Goal: Information Seeking & Learning: Learn about a topic

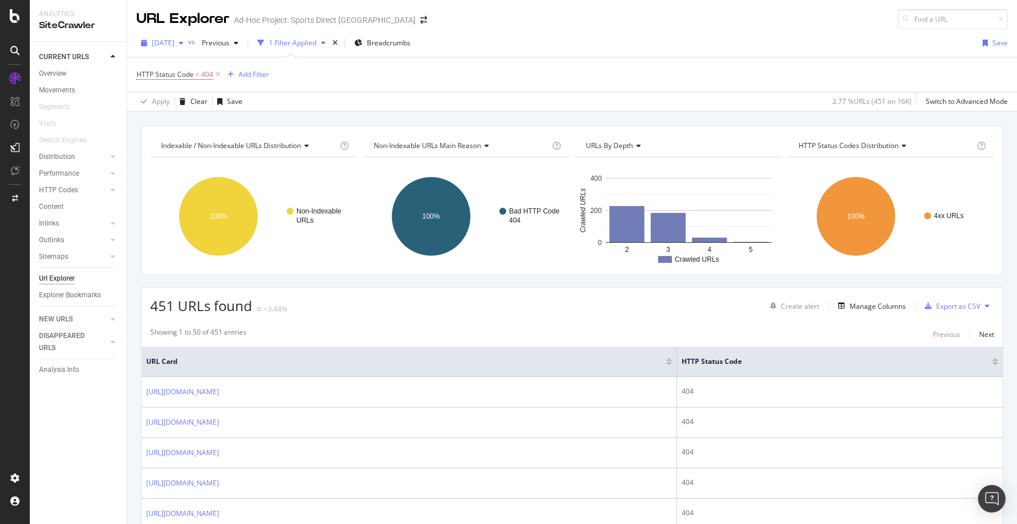
click at [174, 41] on span "[DATE]" at bounding box center [163, 43] width 22 height 10
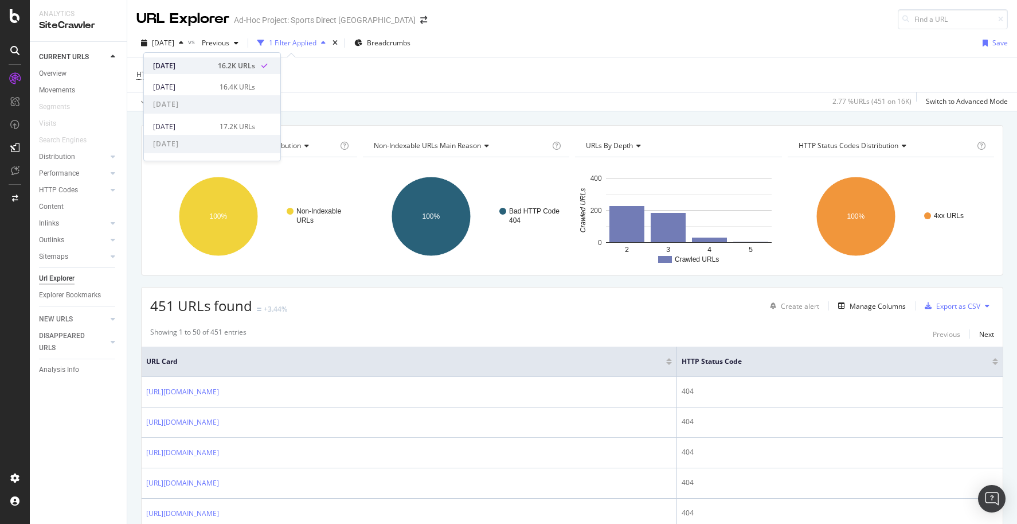
click at [211, 61] on div "[DATE] 16.2K URLs" at bounding box center [204, 66] width 102 height 10
click at [57, 75] on div "Overview" at bounding box center [53, 74] width 28 height 12
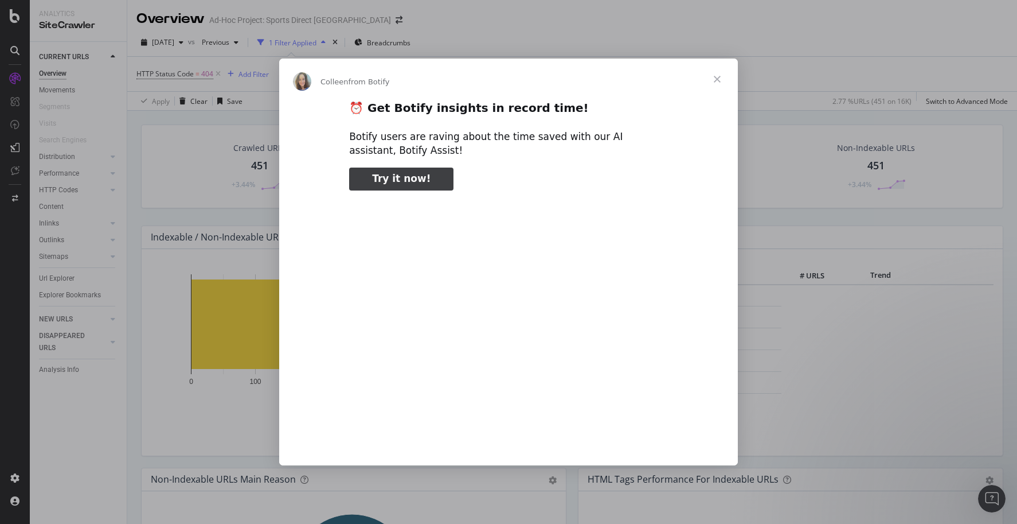
click at [720, 76] on span "Close" at bounding box center [717, 78] width 41 height 41
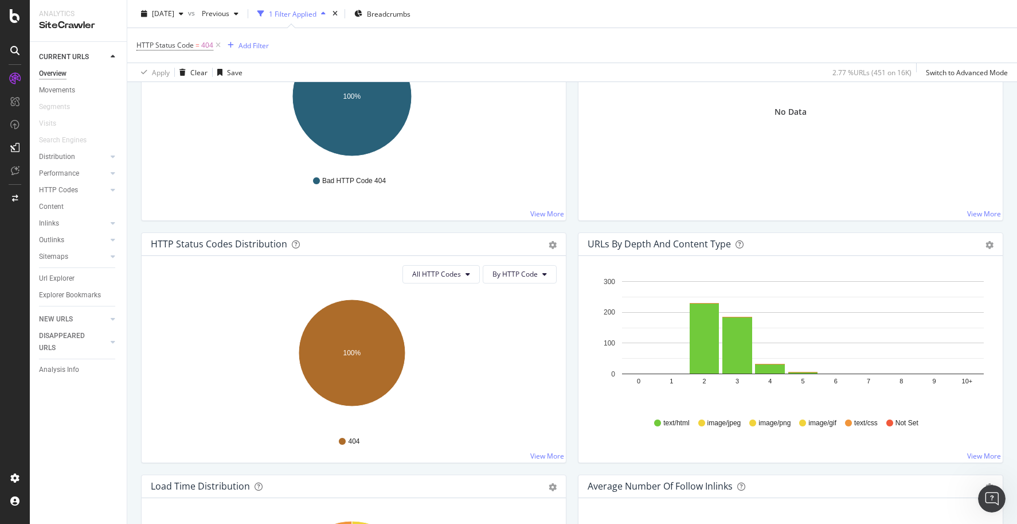
scroll to position [516, 0]
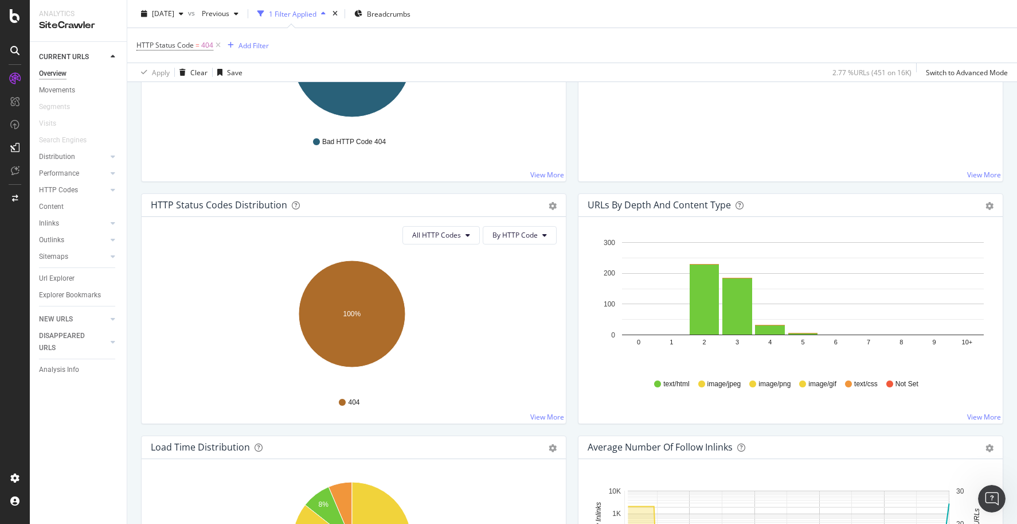
click at [134, 281] on div "Overview Ad-Hoc Project: Sports Direct [GEOGRAPHIC_DATA] [DATE] vs Previous 1 F…" at bounding box center [572, 262] width 890 height 524
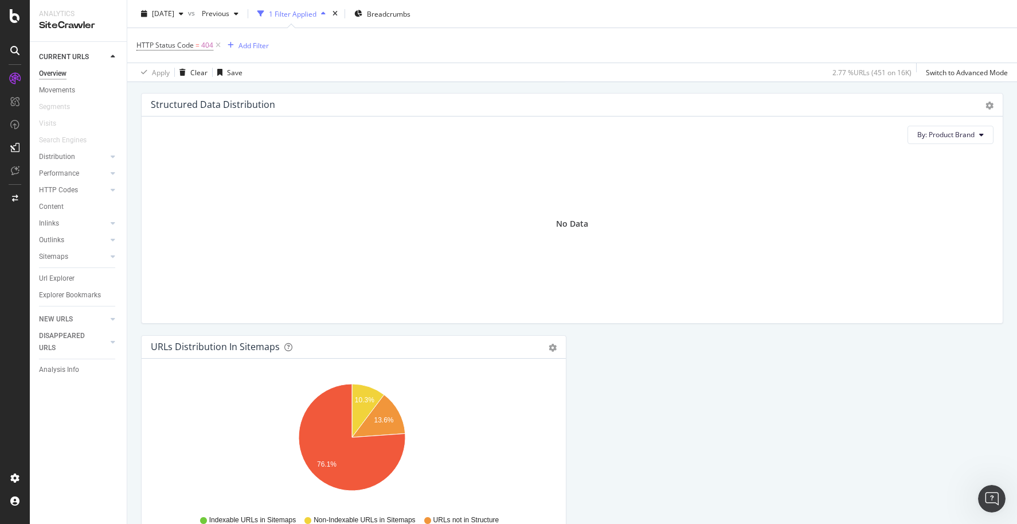
scroll to position [1194, 0]
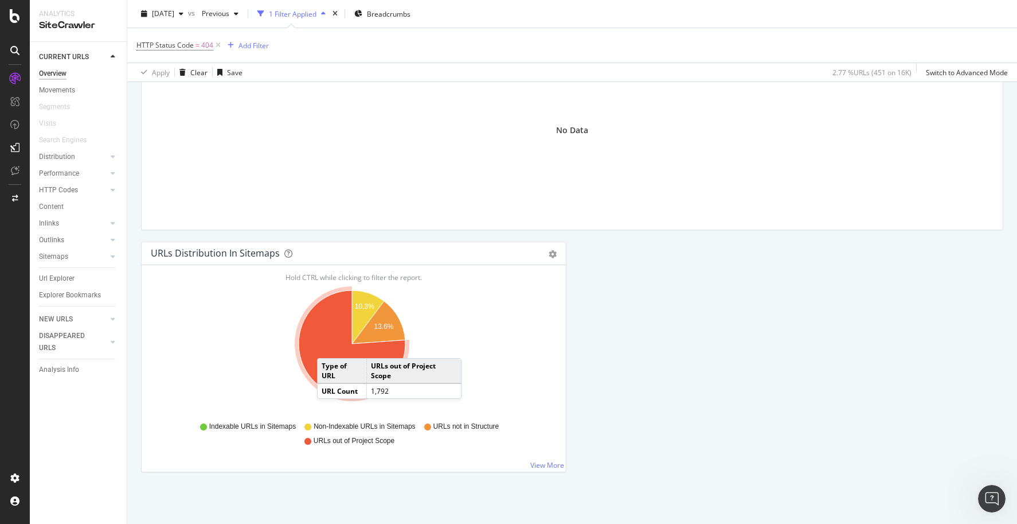
click at [329, 346] on icon "A chart." at bounding box center [352, 343] width 107 height 107
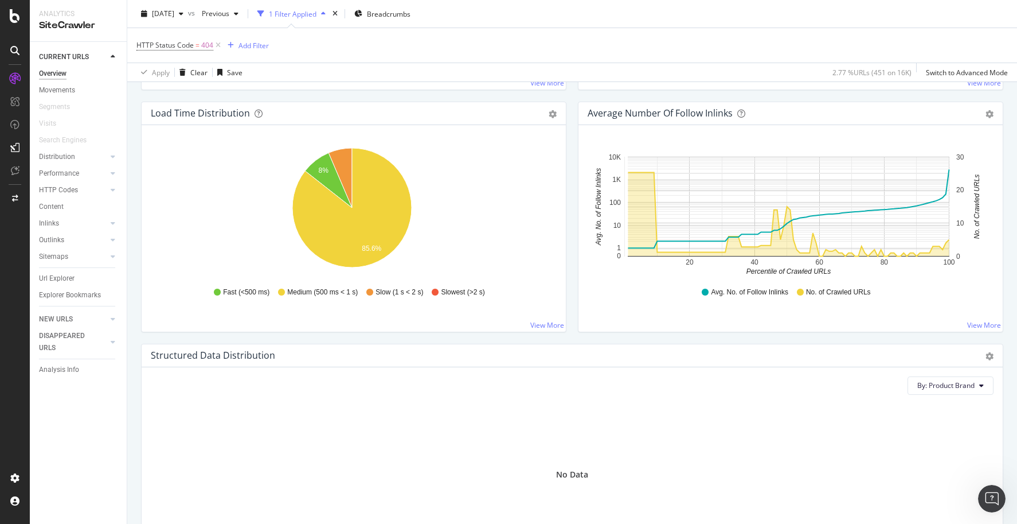
scroll to position [506, 0]
